Goal: Task Accomplishment & Management: Manage account settings

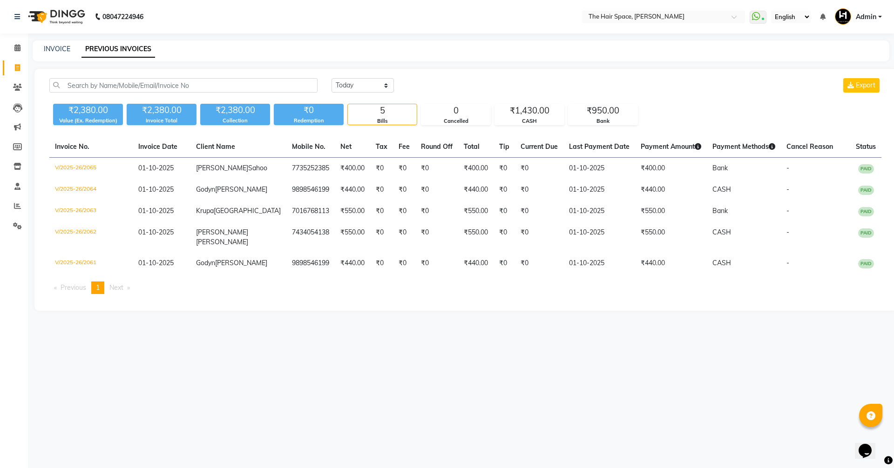
click at [48, 43] on div "INVOICE PREVIOUS INVOICES" at bounding box center [461, 50] width 856 height 21
click at [50, 45] on link "INVOICE" at bounding box center [57, 49] width 27 height 8
select select "service"
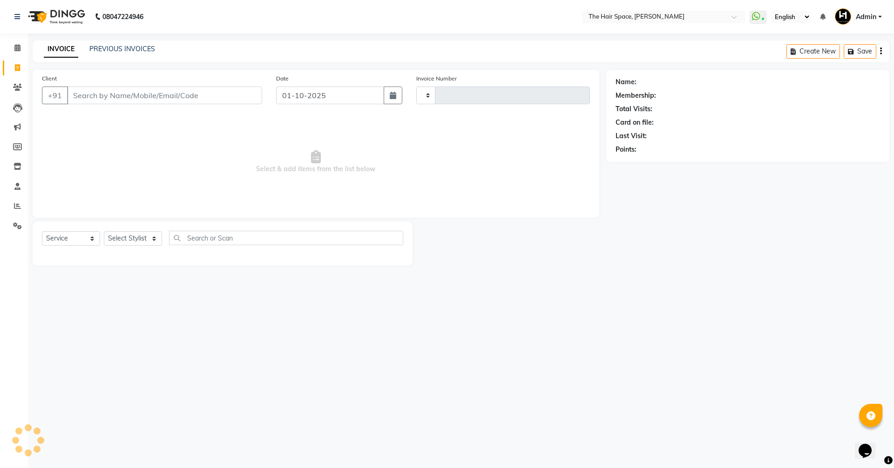
type input "2066"
select select "6663"
click at [1, 57] on li "Calendar" at bounding box center [14, 48] width 28 height 20
click at [9, 52] on span at bounding box center [17, 48] width 16 height 11
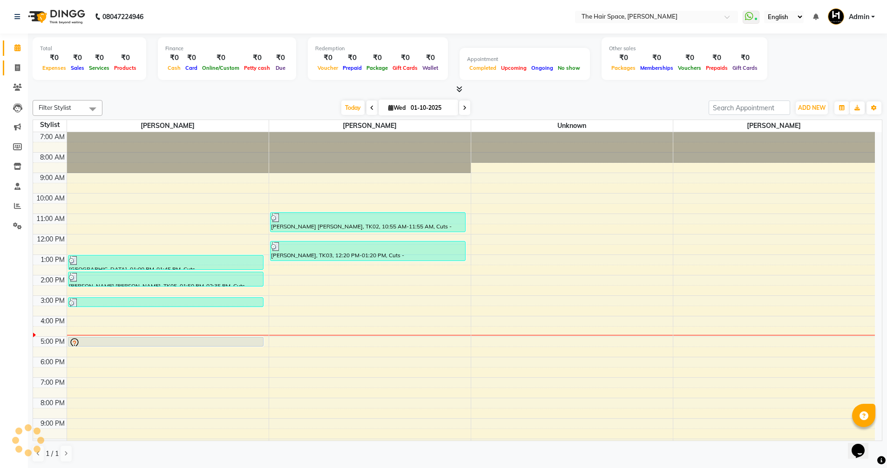
scroll to position [20, 0]
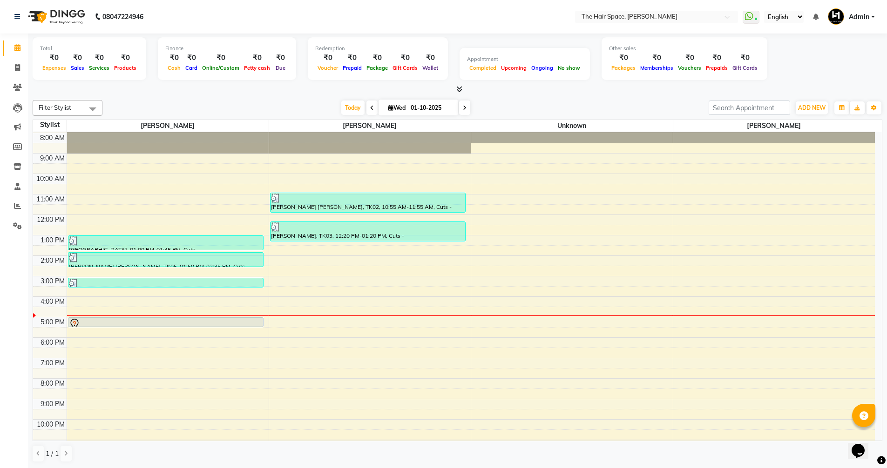
click at [458, 85] on span at bounding box center [457, 90] width 10 height 10
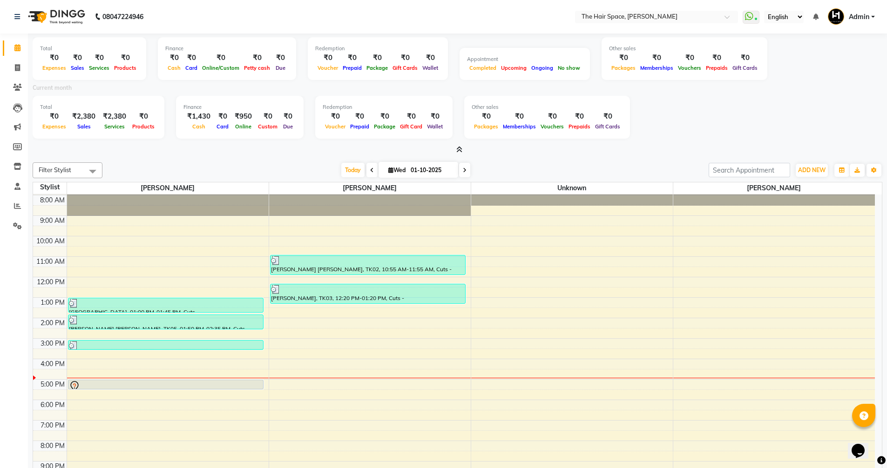
click at [460, 87] on div "Current month" at bounding box center [457, 89] width 863 height 13
click at [456, 148] on icon at bounding box center [459, 149] width 6 height 7
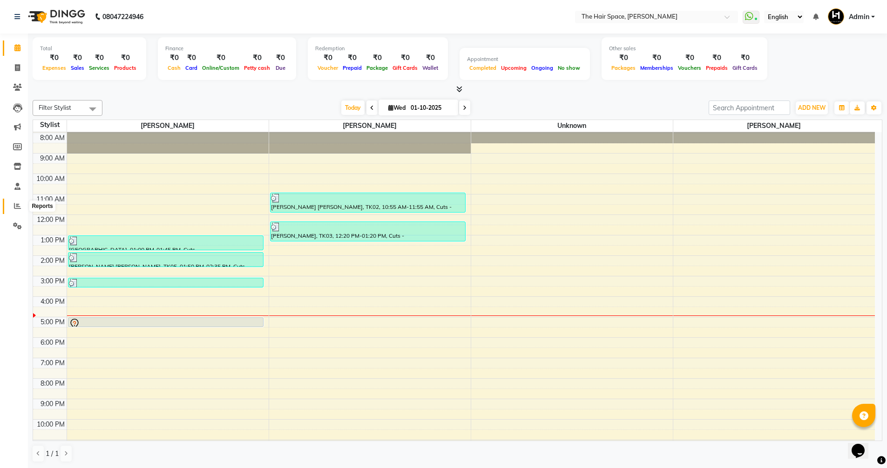
drag, startPoint x: 13, startPoint y: 207, endPoint x: 19, endPoint y: 211, distance: 7.4
click at [18, 209] on icon at bounding box center [17, 205] width 7 height 7
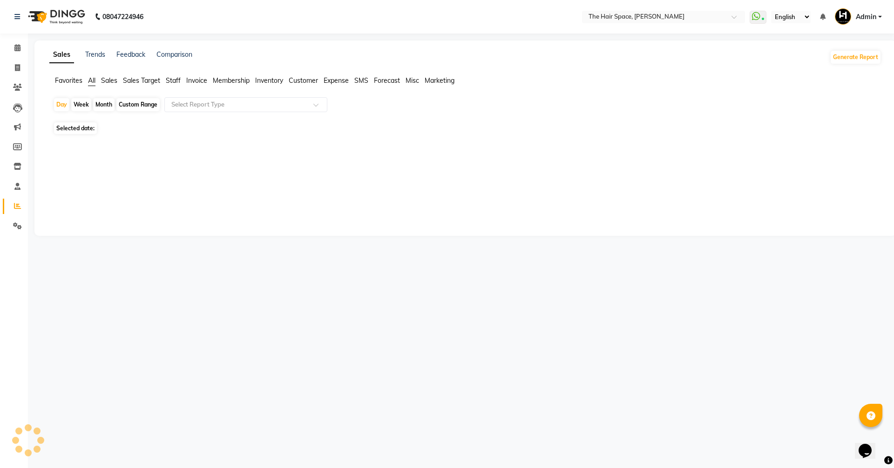
click at [18, 207] on icon at bounding box center [17, 205] width 7 height 7
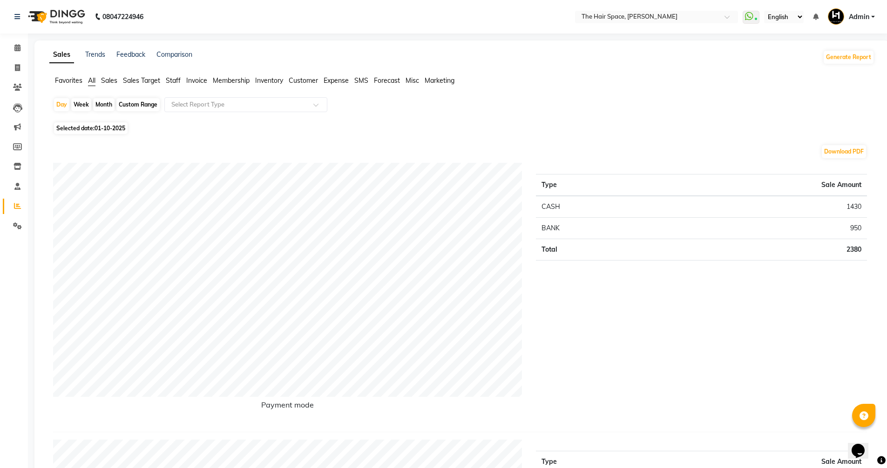
click at [126, 105] on div "Custom Range" at bounding box center [137, 104] width 43 height 13
select select "10"
select select "2025"
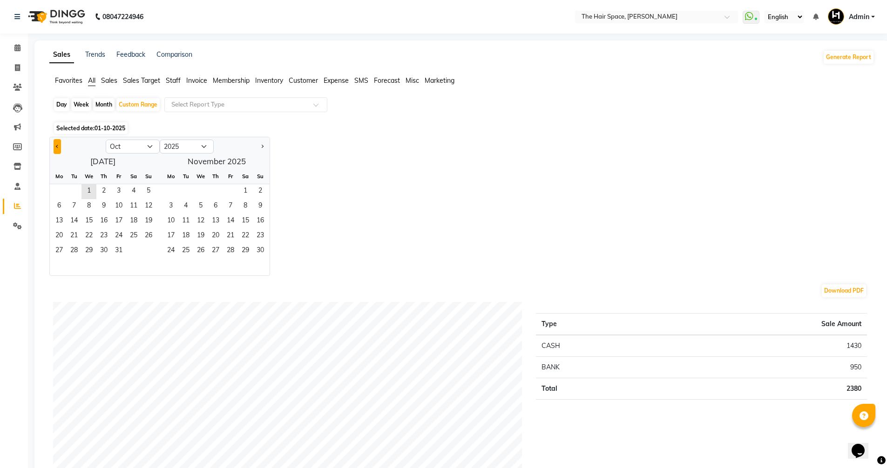
click at [56, 142] on button "Previous month" at bounding box center [57, 146] width 7 height 15
select select "9"
click at [58, 194] on span "1" at bounding box center [59, 191] width 15 height 15
click at [72, 250] on span "30" at bounding box center [74, 251] width 15 height 15
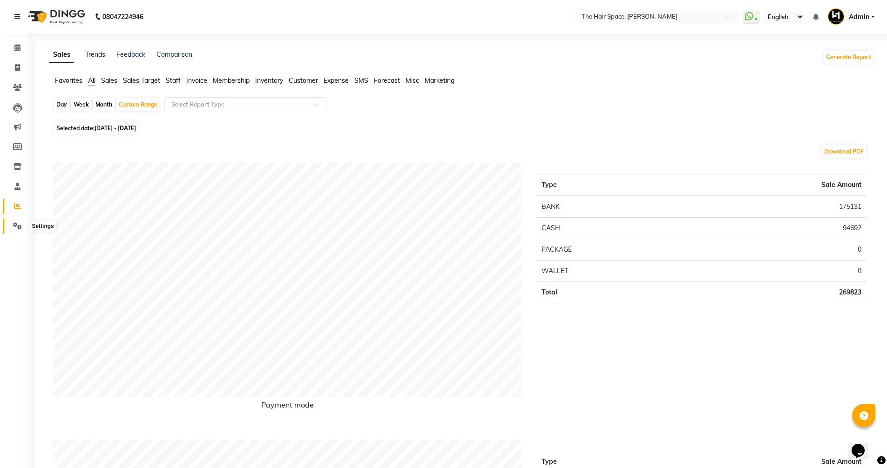
click at [14, 225] on icon at bounding box center [17, 225] width 9 height 7
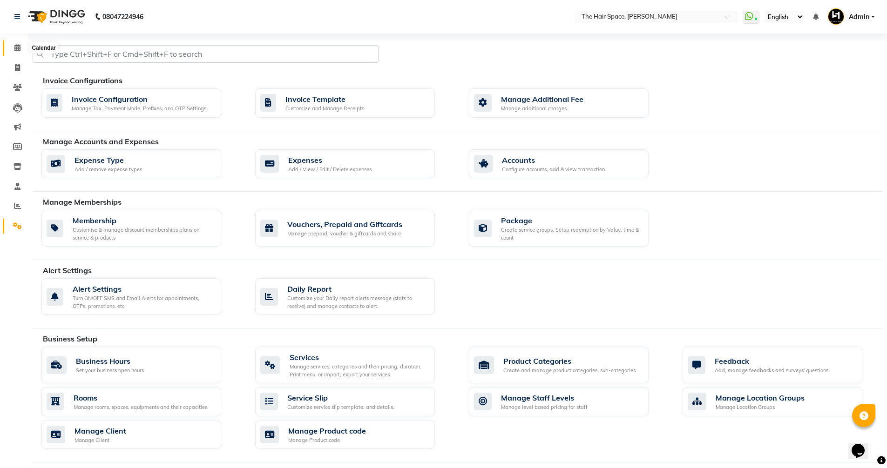
click at [16, 53] on span at bounding box center [17, 48] width 16 height 11
